Goal: Navigation & Orientation: Understand site structure

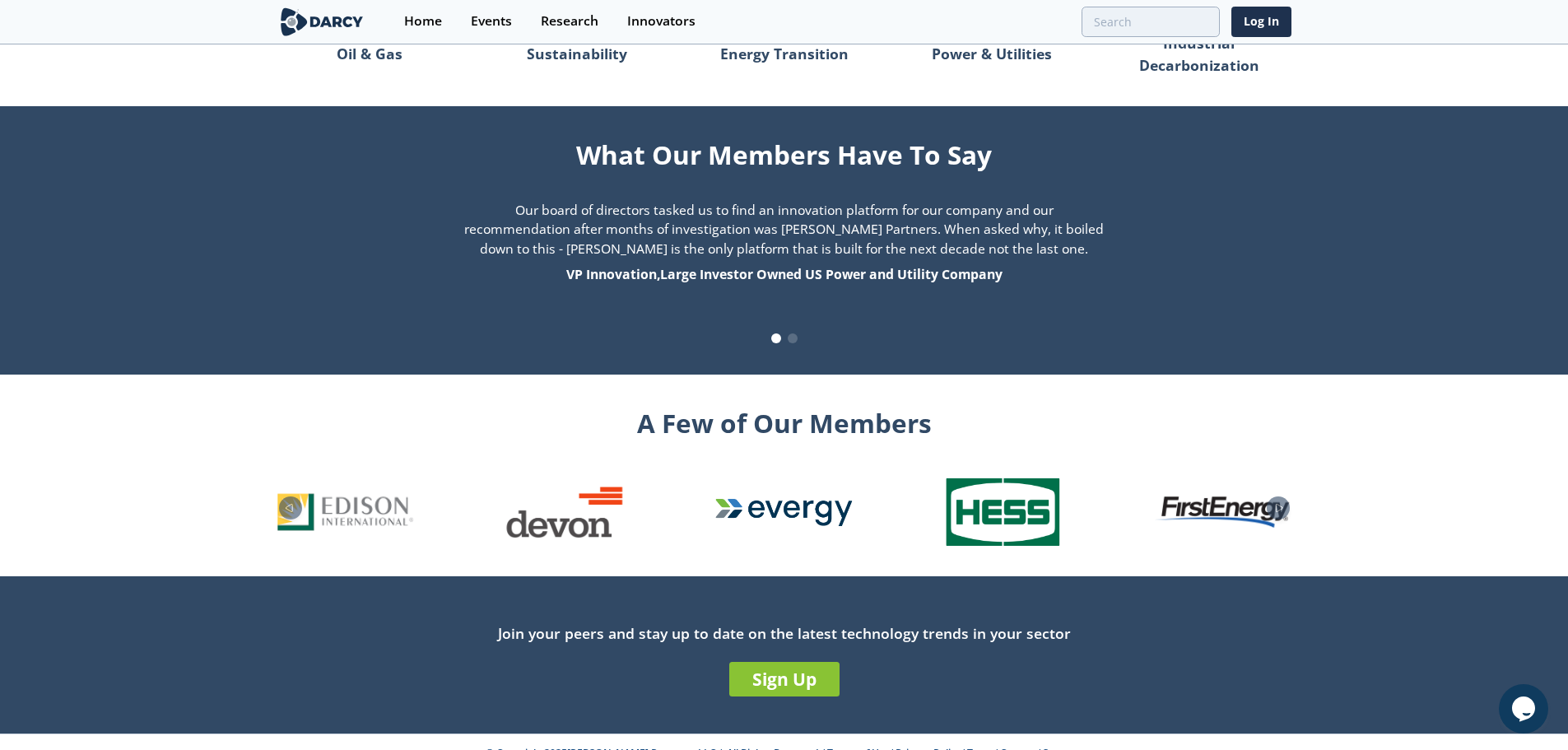
scroll to position [1611, 0]
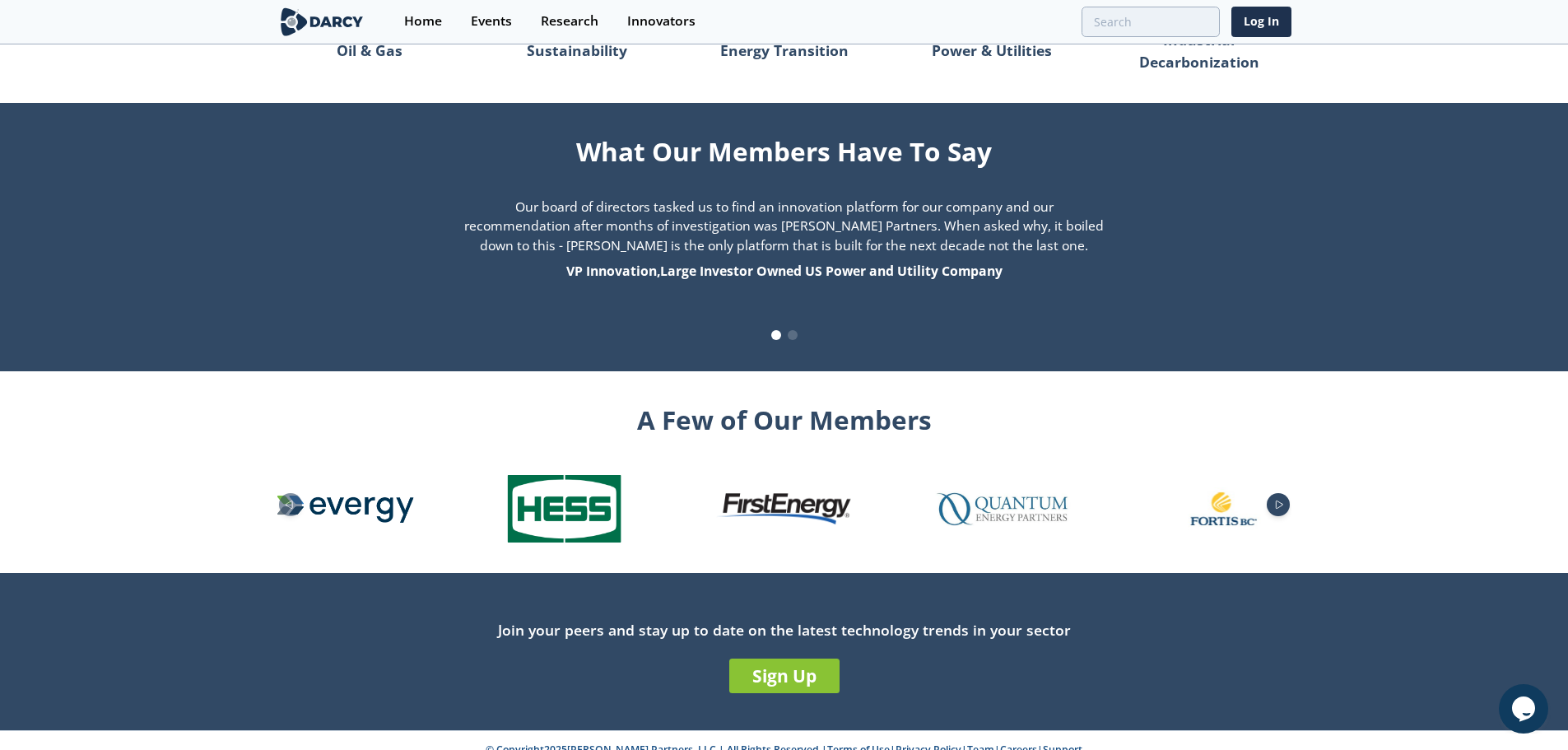
click at [1277, 500] on icon "Next slide" at bounding box center [1279, 505] width 20 height 9
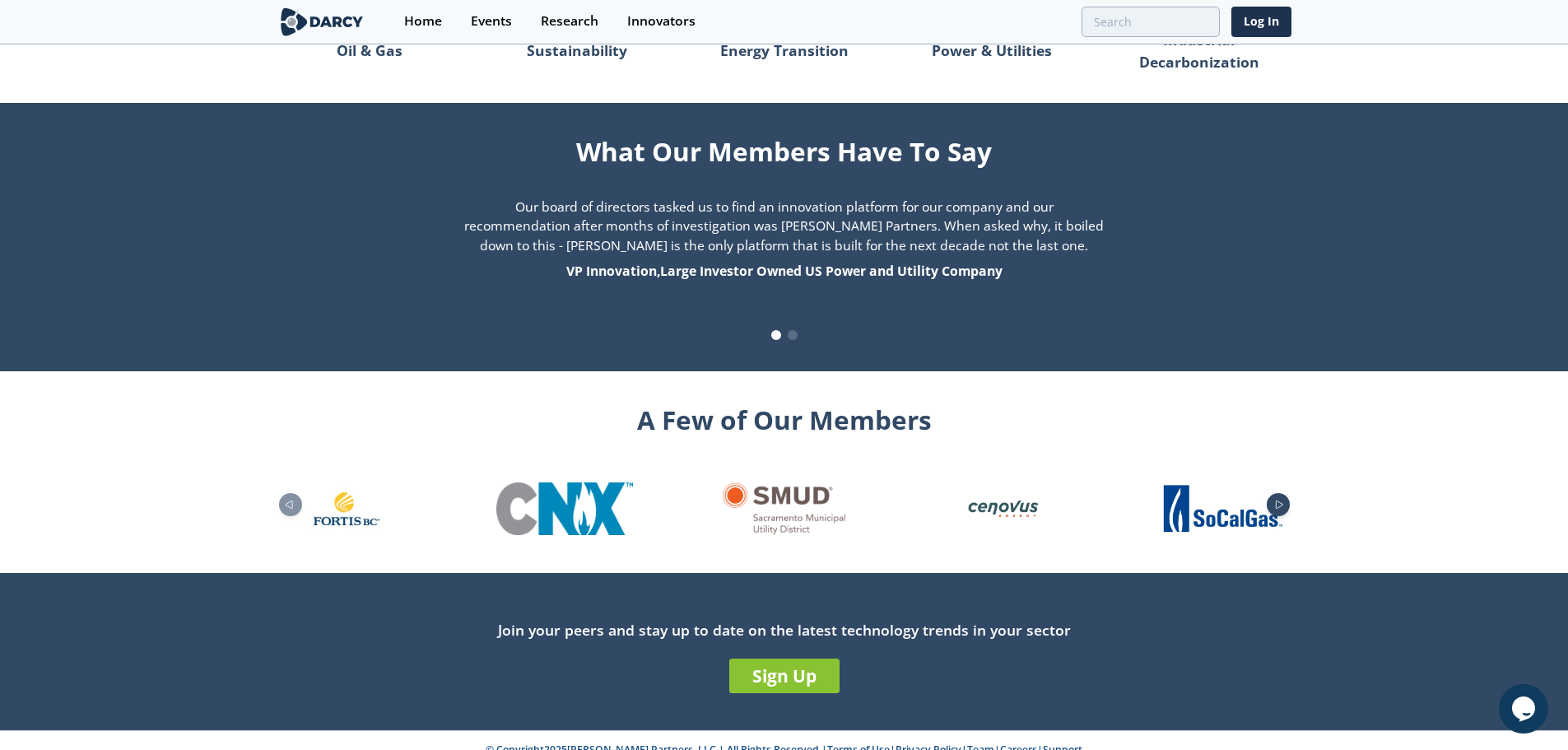
click at [1277, 500] on icon "Next slide" at bounding box center [1279, 505] width 20 height 9
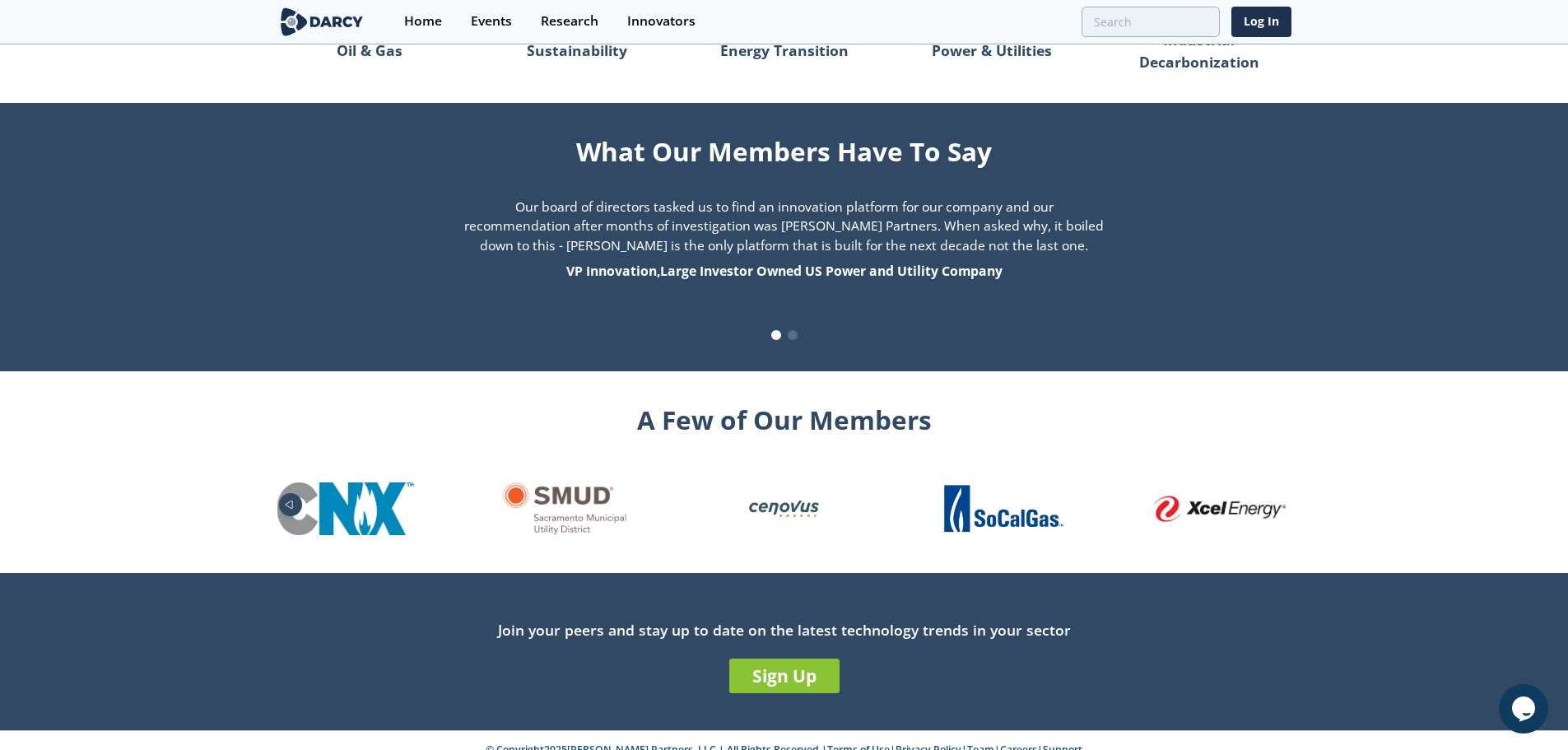
click at [287, 500] on icon "Previous slide" at bounding box center [289, 505] width 20 height 9
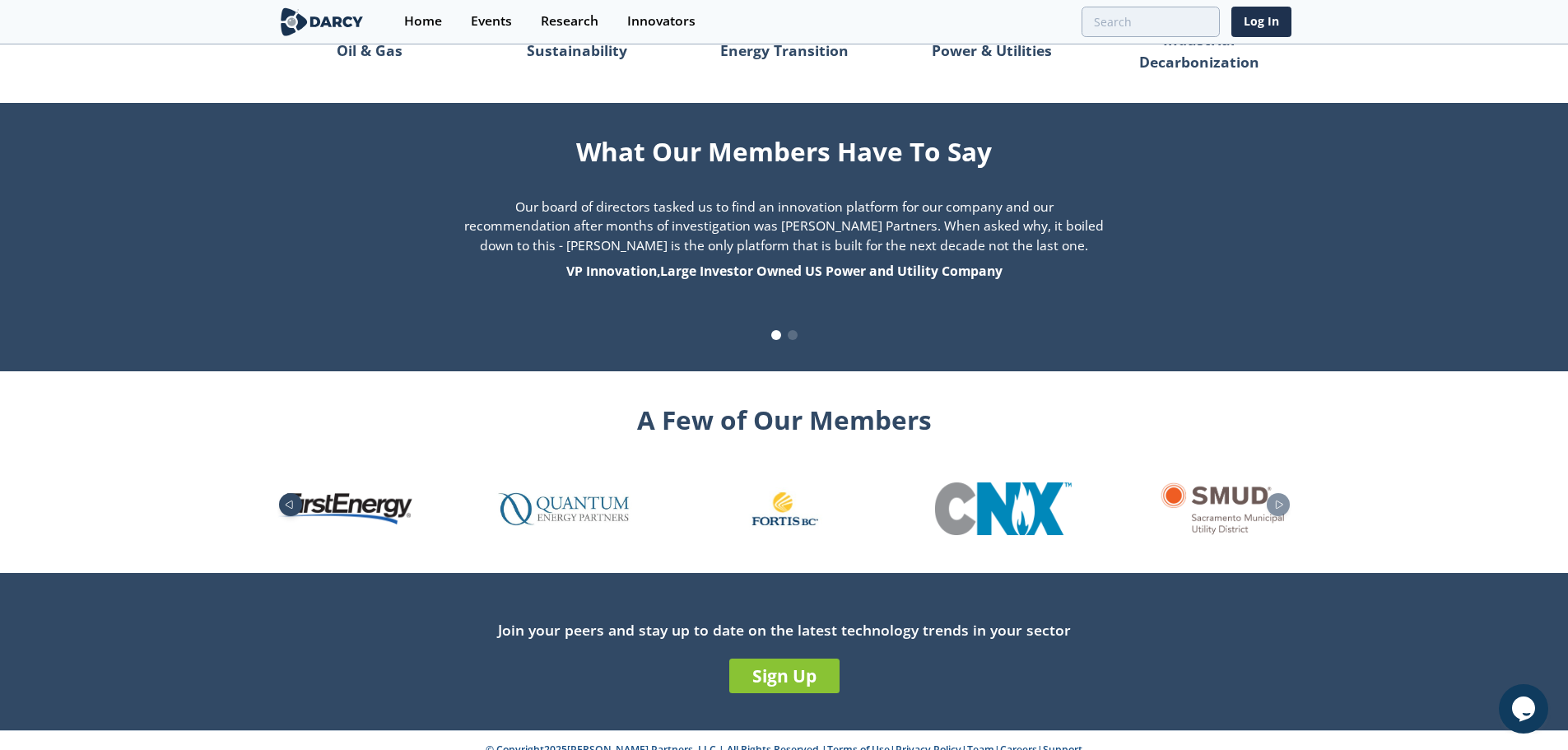
click at [287, 500] on icon "Previous slide" at bounding box center [289, 505] width 20 height 9
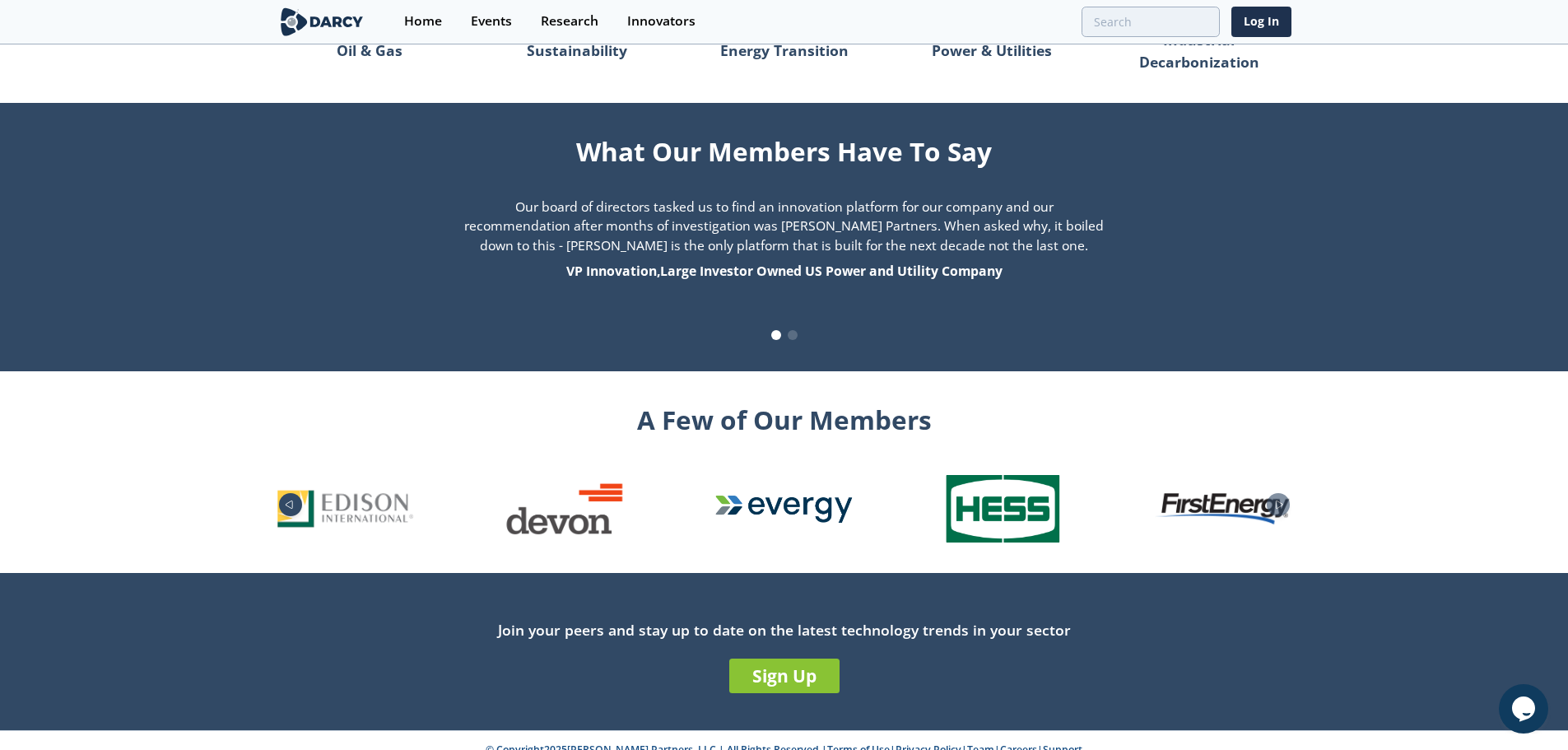
click at [287, 500] on icon "Previous slide" at bounding box center [289, 505] width 20 height 9
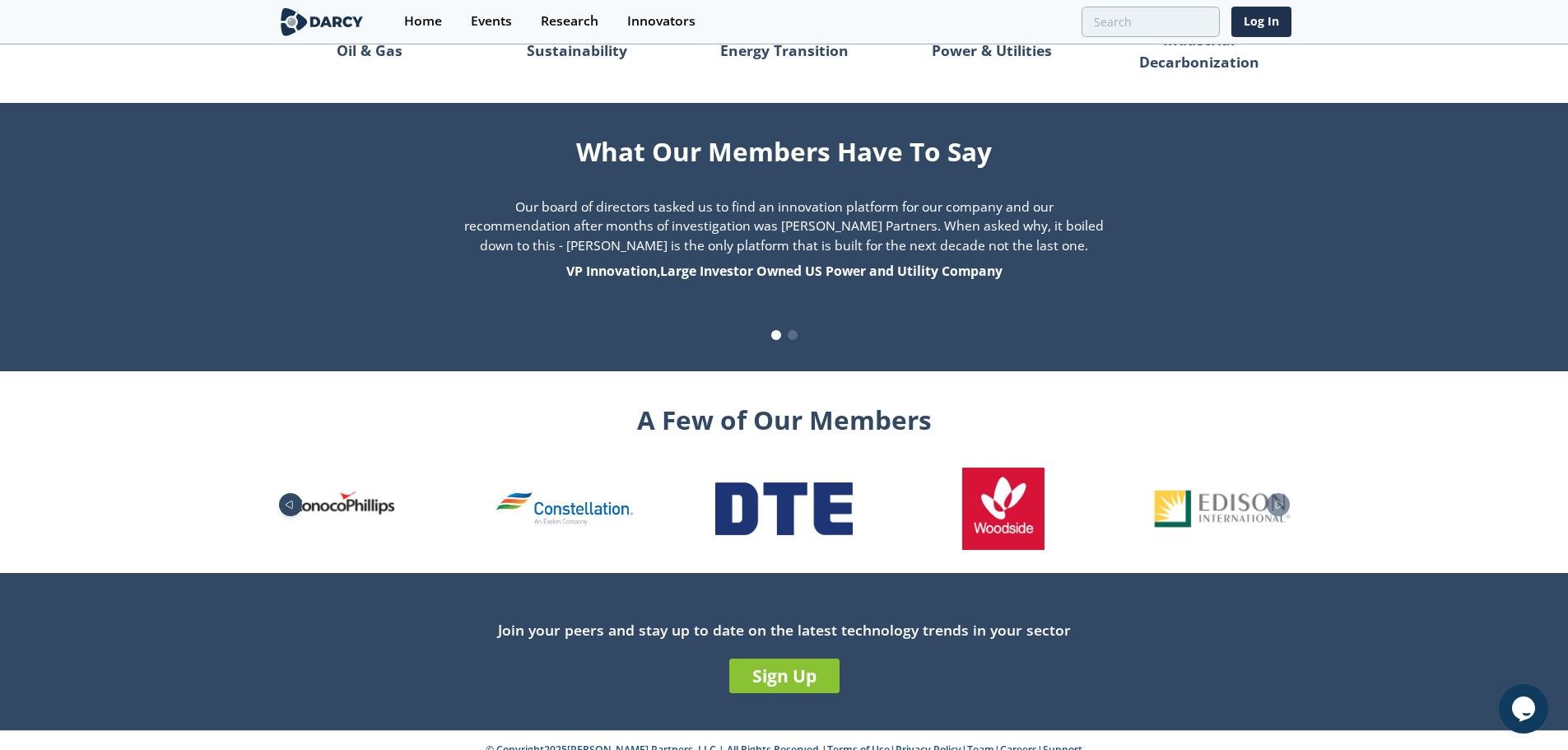
click at [287, 500] on icon "Previous slide" at bounding box center [289, 505] width 20 height 9
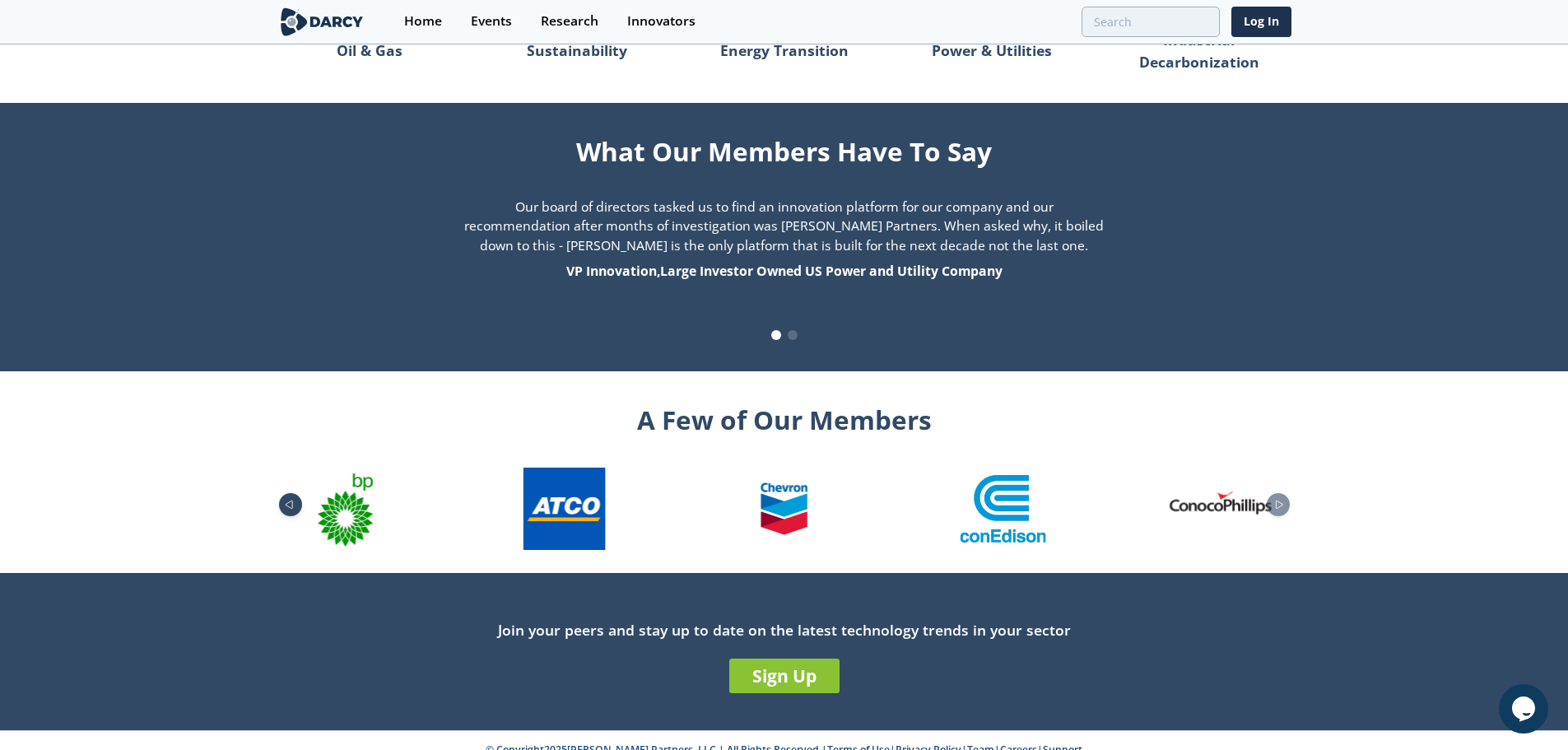
click at [287, 500] on icon "Previous slide" at bounding box center [289, 505] width 20 height 9
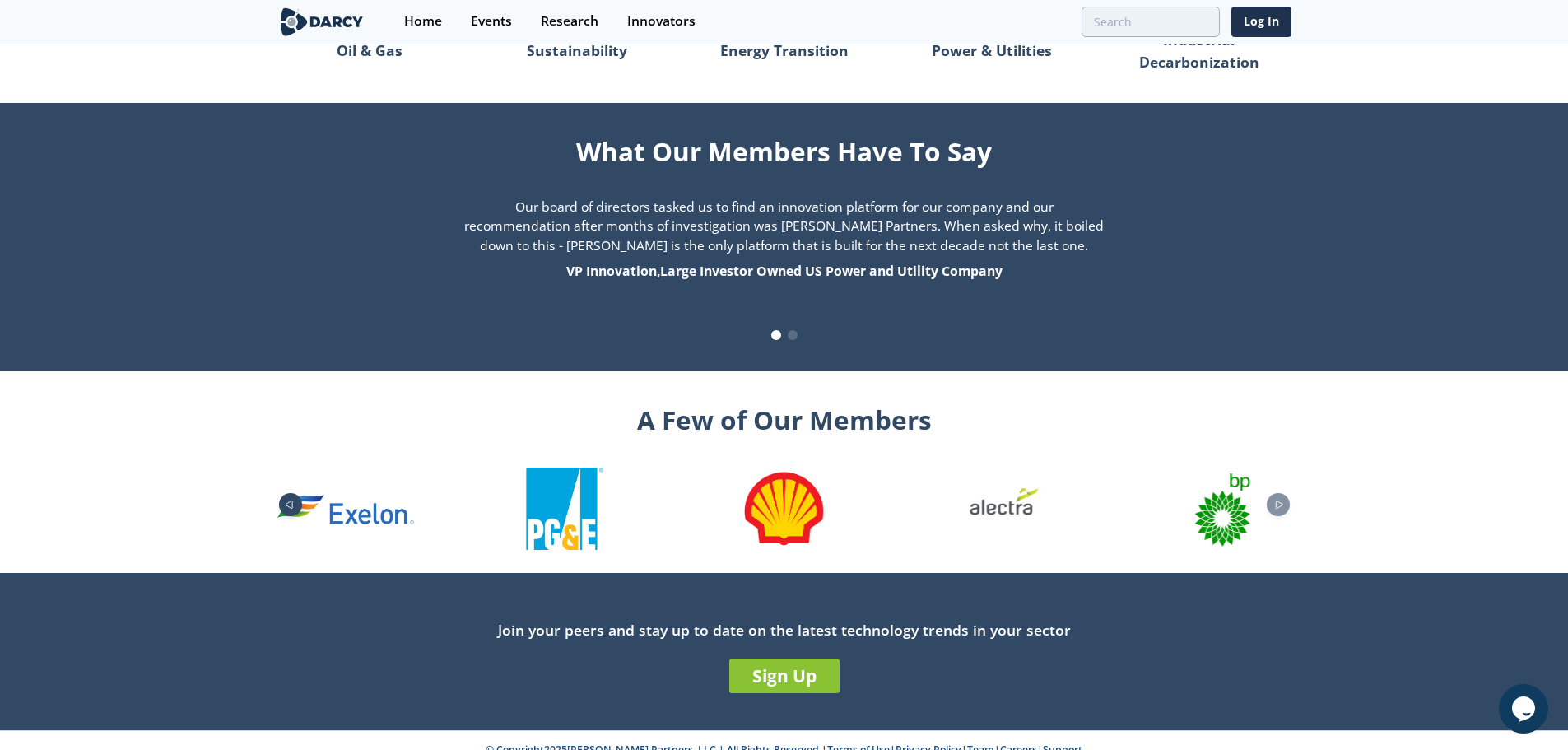
click at [287, 500] on icon "Previous slide" at bounding box center [289, 505] width 20 height 9
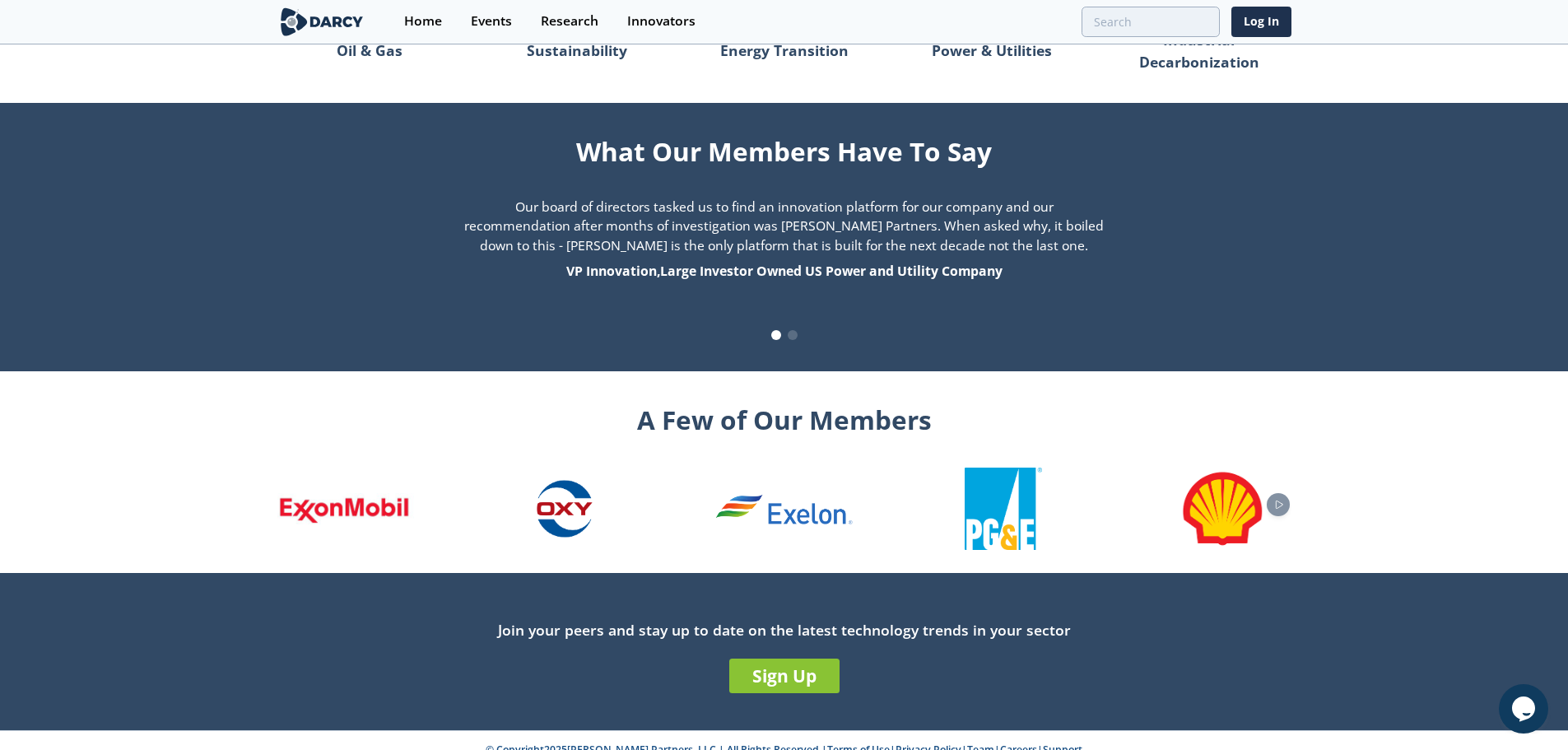
click at [287, 493] on img "1 / 26" at bounding box center [346, 509] width 137 height 31
click at [792, 330] on span at bounding box center [792, 334] width 10 height 10
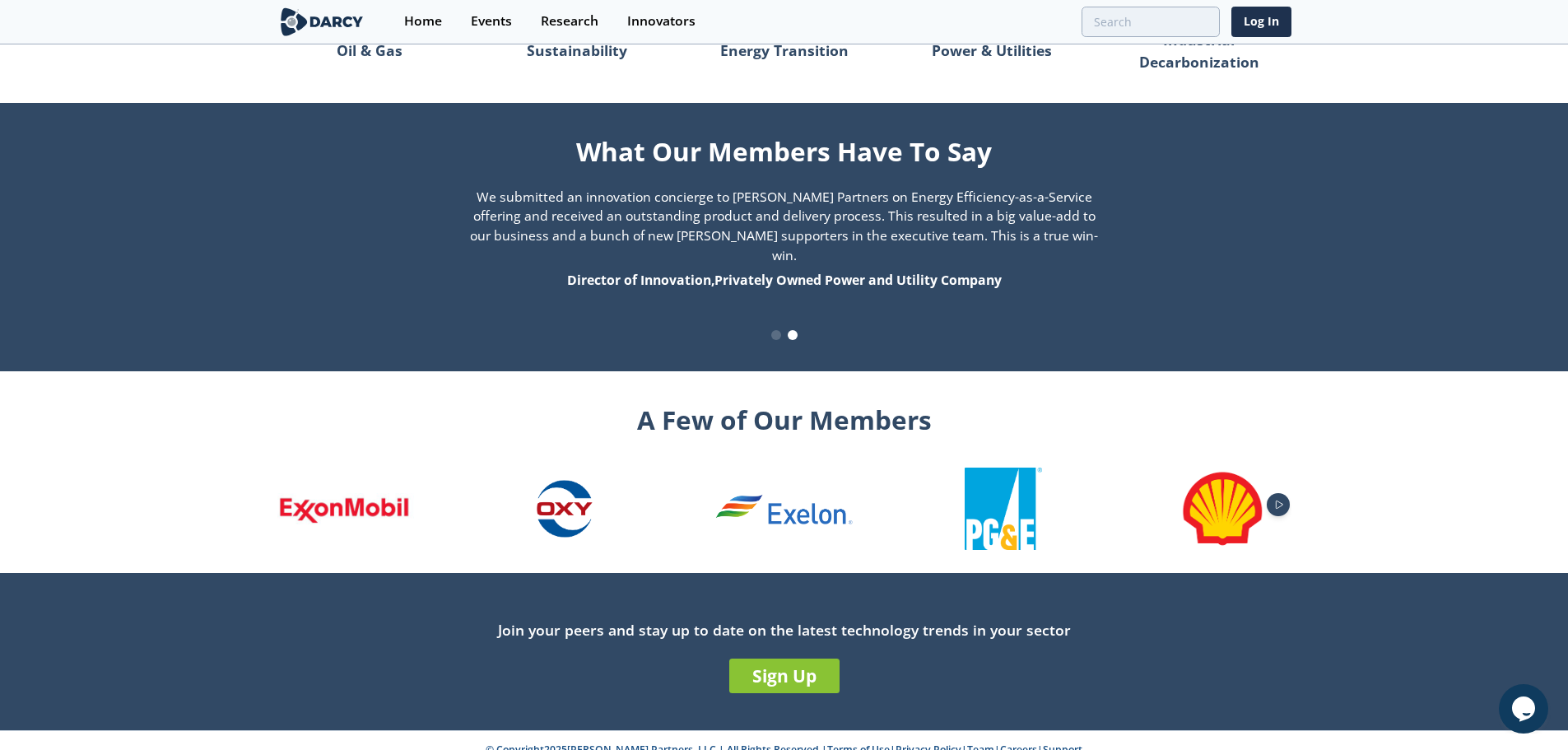
click at [1284, 493] on div "Next slide" at bounding box center [1278, 505] width 23 height 23
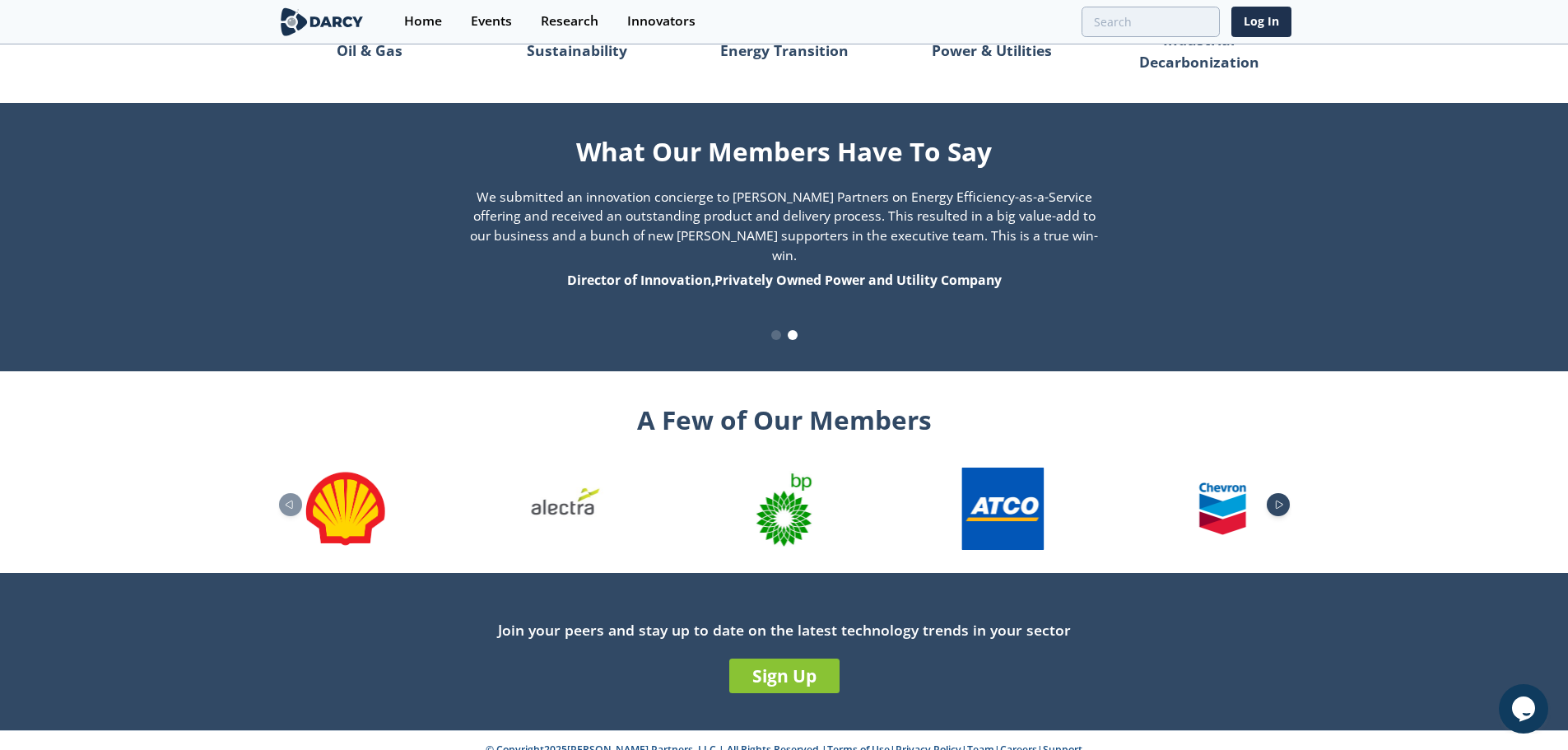
click at [1284, 493] on div "Next slide" at bounding box center [1278, 505] width 23 height 23
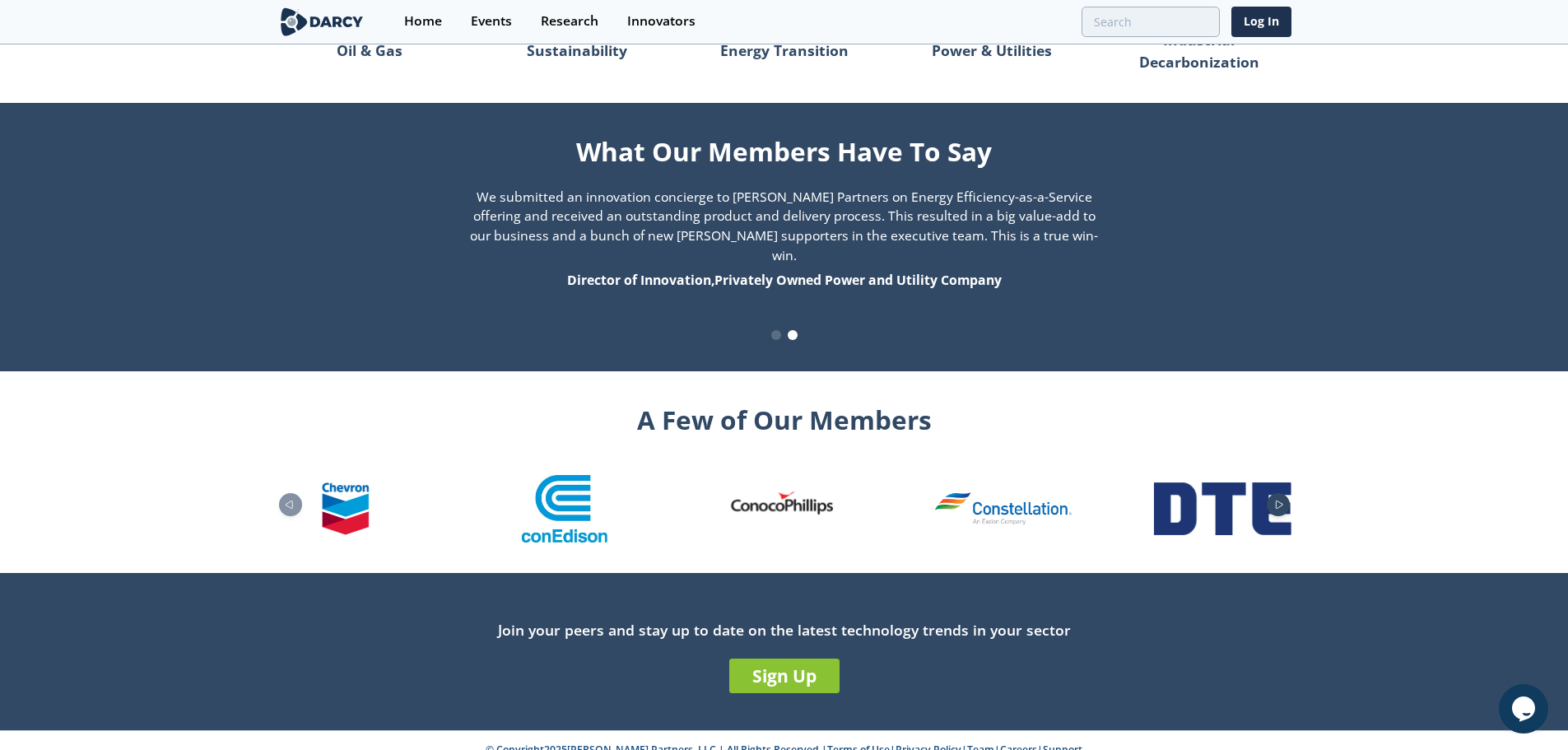
click at [1284, 500] on icon "Next slide" at bounding box center [1279, 505] width 20 height 9
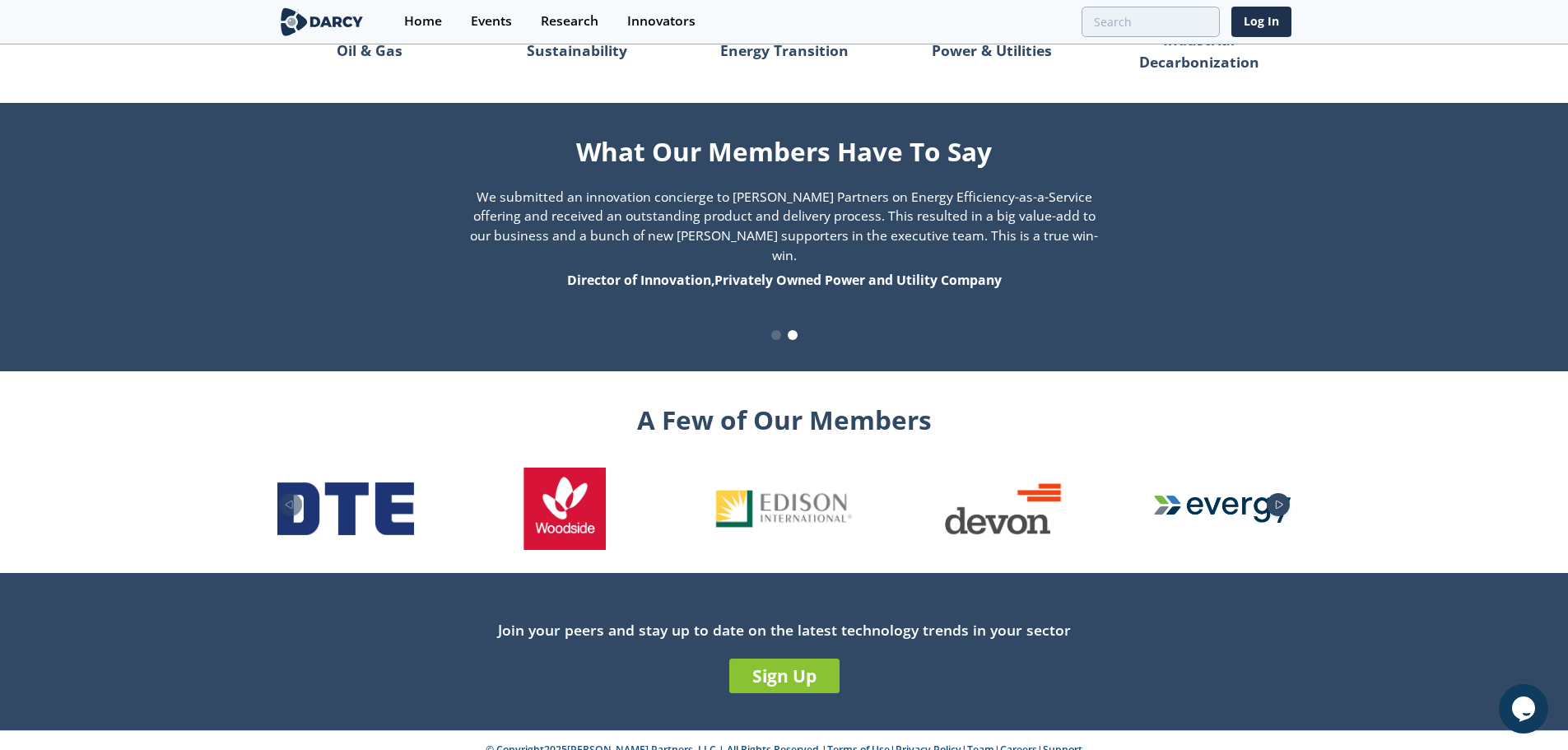
click at [1284, 500] on icon "Next slide" at bounding box center [1279, 505] width 20 height 9
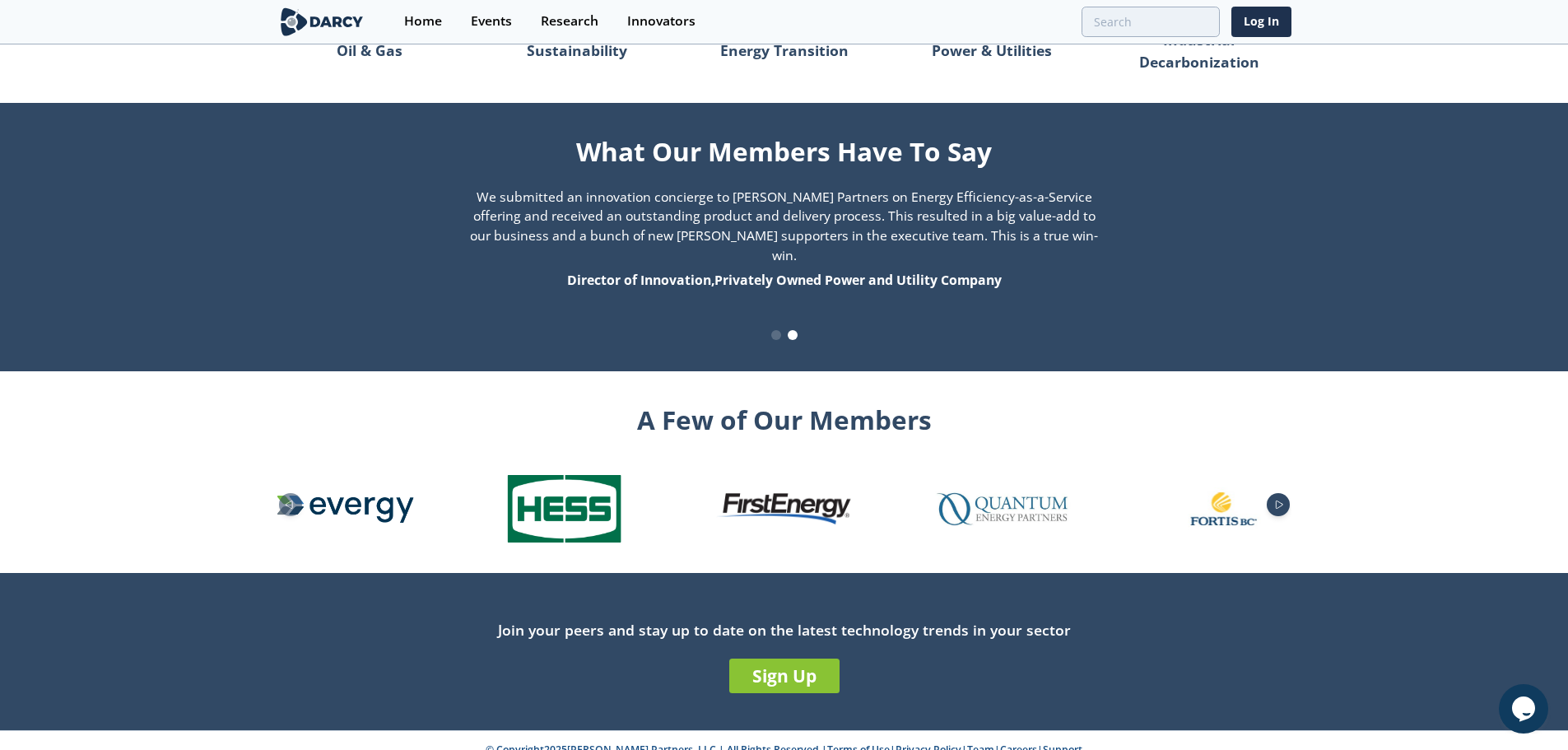
click at [1284, 500] on icon "Next slide" at bounding box center [1279, 505] width 20 height 9
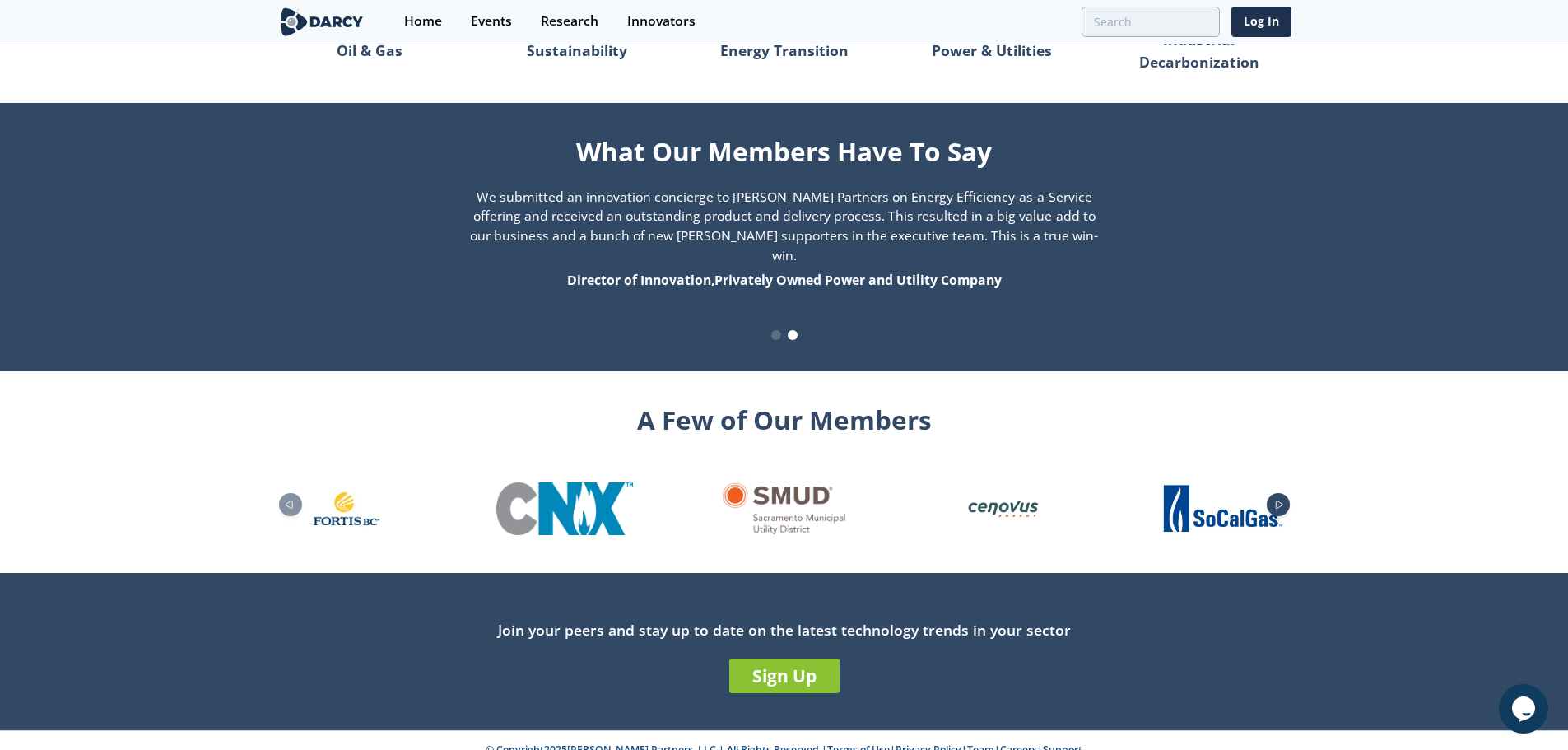
click at [1282, 500] on icon "Next slide" at bounding box center [1279, 505] width 20 height 9
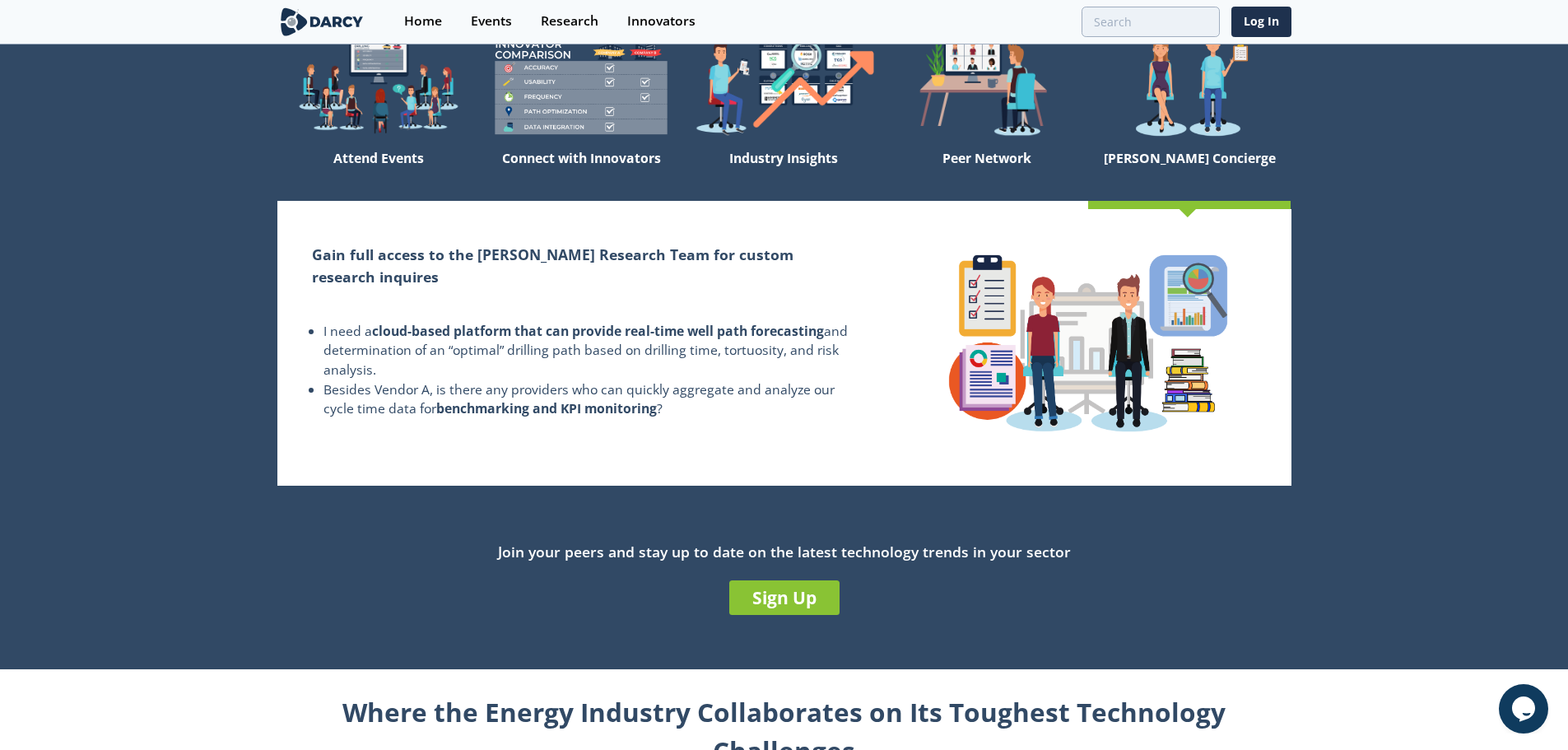
scroll to position [0, 0]
